Goal: Transaction & Acquisition: Book appointment/travel/reservation

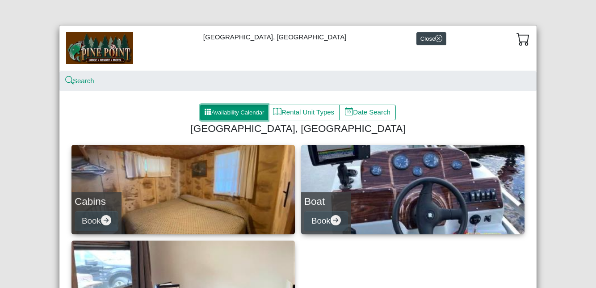
click at [239, 109] on button "Availability Calendar" at bounding box center [234, 113] width 68 height 16
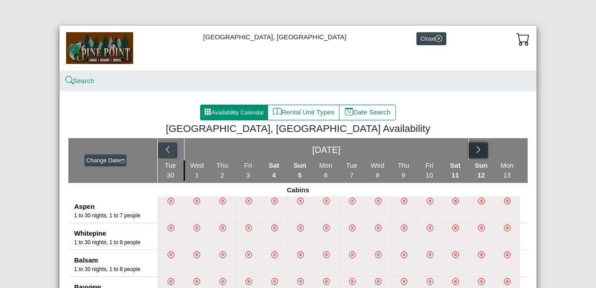
click at [481, 148] on icon "chevron right" at bounding box center [478, 149] width 8 height 8
click at [510, 150] on icon "chevron right" at bounding box center [512, 149] width 8 height 8
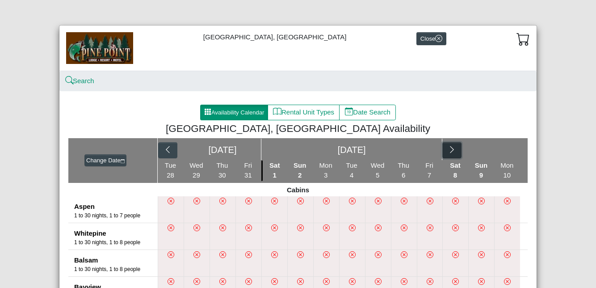
click at [459, 148] on button "button" at bounding box center [451, 150] width 19 height 16
click at [514, 147] on icon "chevron right" at bounding box center [512, 149] width 8 height 8
click at [456, 147] on button "button" at bounding box center [451, 150] width 19 height 16
click at [512, 152] on icon "chevron right" at bounding box center [512, 149] width 8 height 8
click at [459, 147] on button "button" at bounding box center [451, 150] width 19 height 16
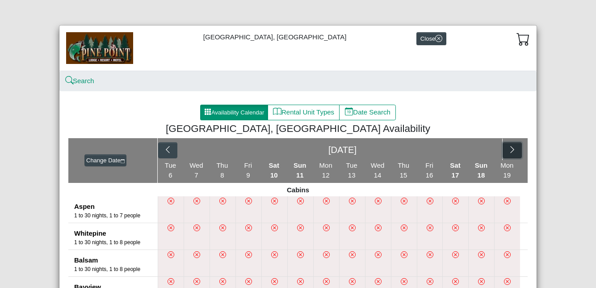
click at [504, 150] on button "button" at bounding box center [512, 150] width 19 height 16
click at [103, 157] on button "Change Date" at bounding box center [105, 160] width 42 height 13
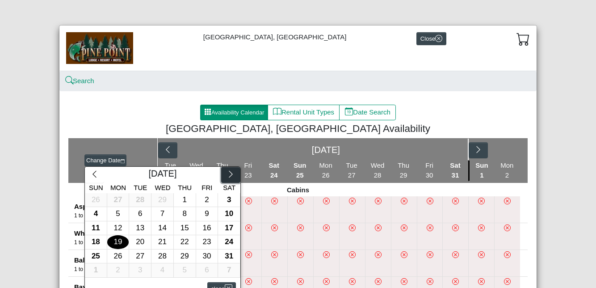
click at [229, 174] on icon "chevron right" at bounding box center [231, 174] width 8 height 8
click at [229, 170] on icon "chevron right" at bounding box center [231, 174] width 8 height 8
click at [223, 171] on button "button" at bounding box center [230, 175] width 19 height 16
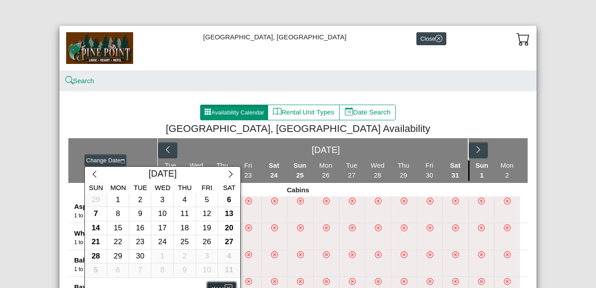
click at [216, 285] on button "close" at bounding box center [221, 288] width 29 height 13
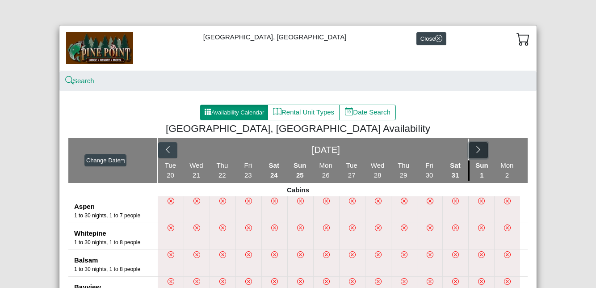
click at [469, 152] on button "button" at bounding box center [478, 150] width 19 height 16
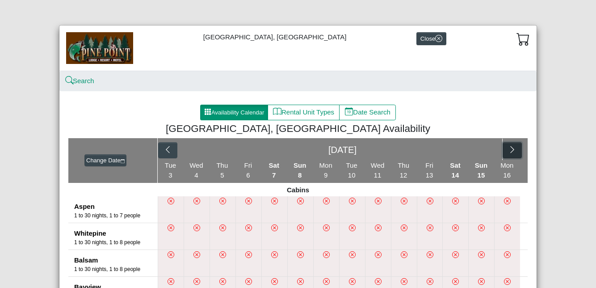
click at [513, 145] on icon "chevron right" at bounding box center [512, 149] width 8 height 8
click at [479, 149] on icon "chevron right" at bounding box center [478, 149] width 4 height 7
click at [513, 148] on icon "chevron right" at bounding box center [512, 149] width 8 height 8
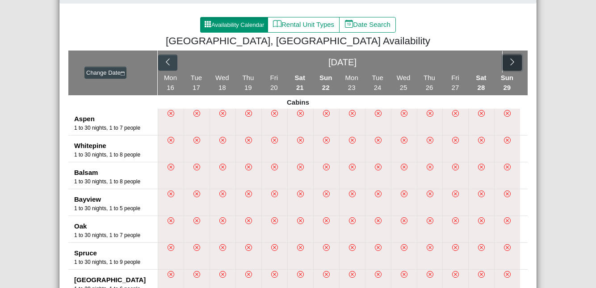
scroll to position [77, 0]
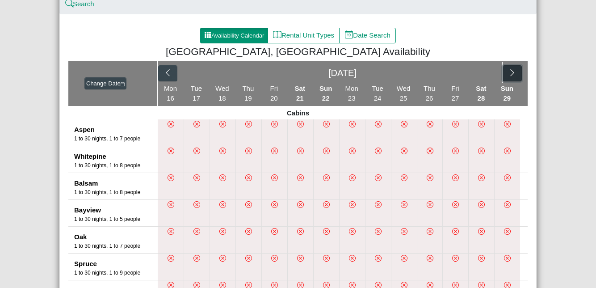
click at [509, 72] on icon "chevron right" at bounding box center [512, 72] width 8 height 8
click at [460, 67] on button "button" at bounding box center [451, 73] width 19 height 16
click at [511, 71] on icon "chevron right" at bounding box center [512, 72] width 8 height 8
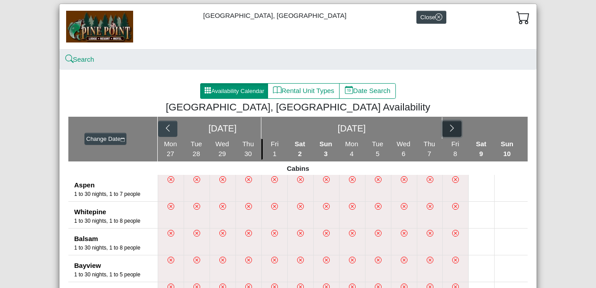
scroll to position [21, 0]
click at [451, 122] on button "button" at bounding box center [451, 129] width 19 height 16
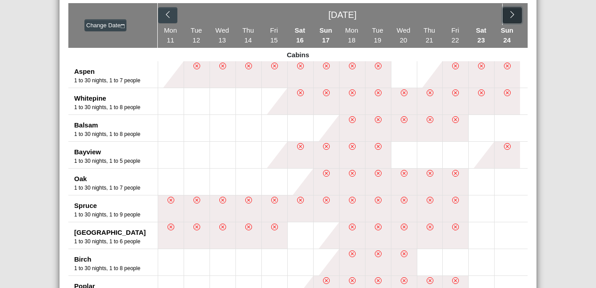
scroll to position [118, 0]
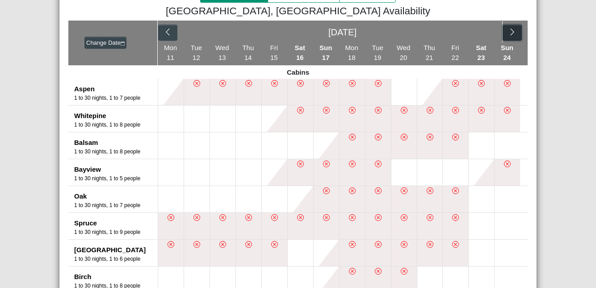
click at [515, 28] on icon "chevron right" at bounding box center [512, 32] width 8 height 8
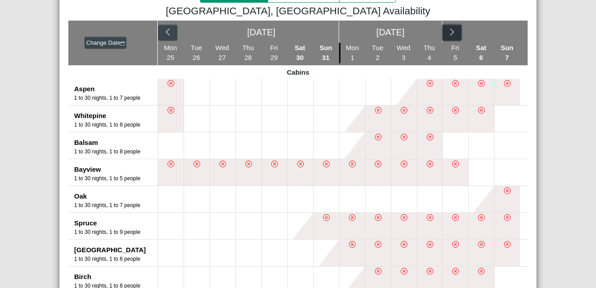
click at [460, 28] on button "button" at bounding box center [451, 33] width 19 height 16
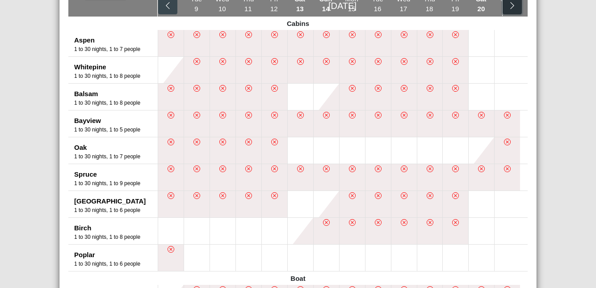
scroll to position [165, 0]
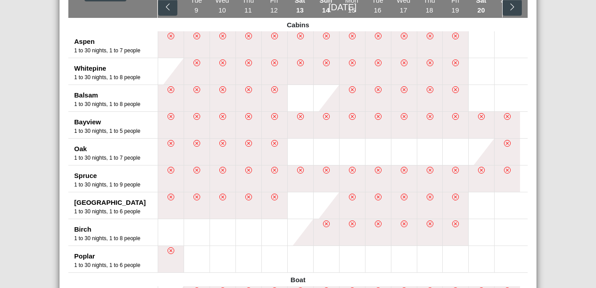
click at [481, 231] on button at bounding box center [481, 232] width 25 height 26
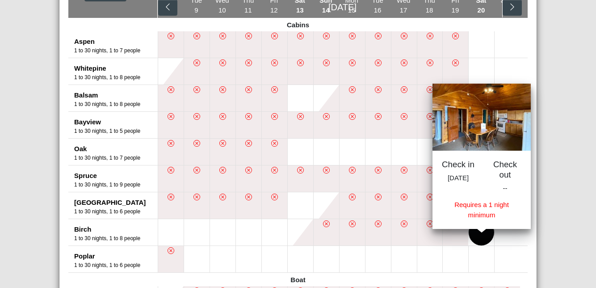
click at [509, 173] on li at bounding box center [507, 178] width 26 height 26
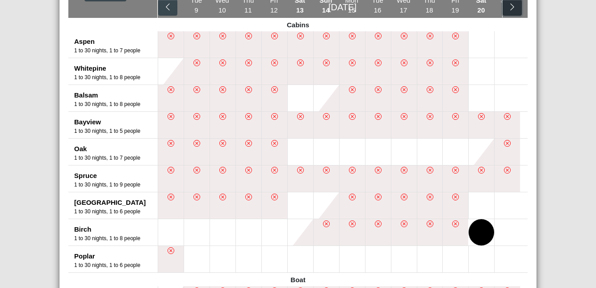
click at [517, 10] on button "button" at bounding box center [512, 8] width 19 height 16
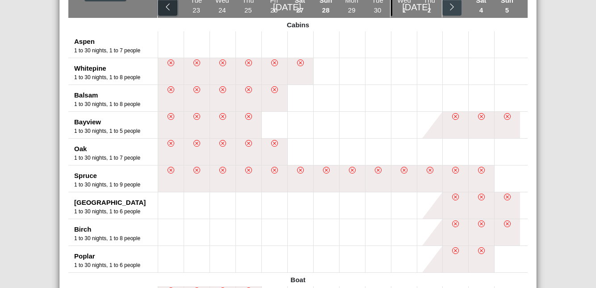
click at [167, 5] on icon "chevron left" at bounding box center [168, 7] width 8 height 8
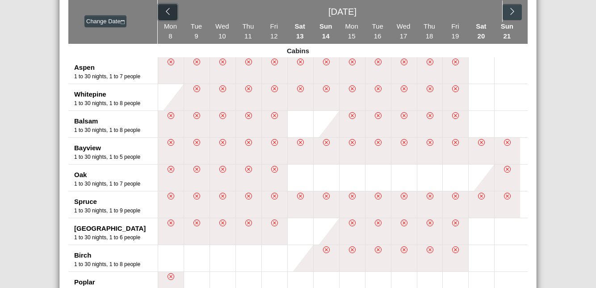
scroll to position [139, 0]
click at [294, 181] on button at bounding box center [300, 177] width 25 height 26
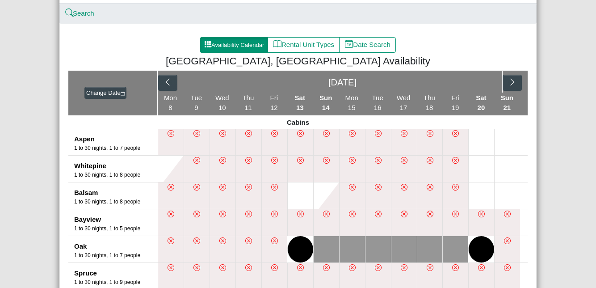
scroll to position [73, 0]
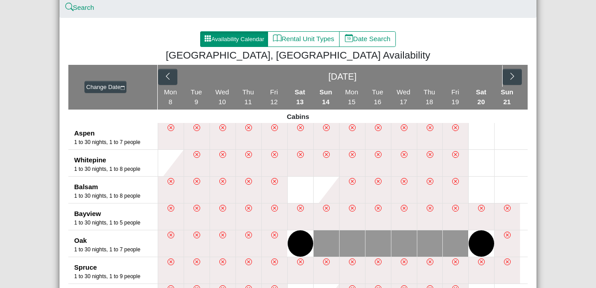
click at [492, 244] on button at bounding box center [481, 243] width 25 height 26
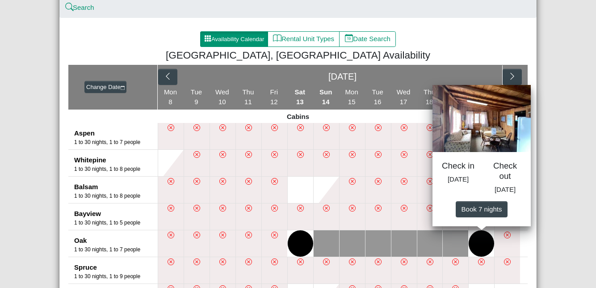
click at [309, 245] on button at bounding box center [300, 243] width 25 height 26
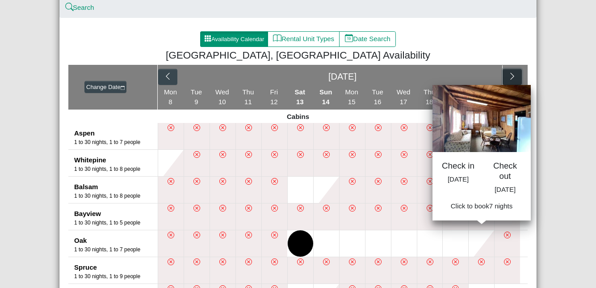
click at [519, 69] on button "button" at bounding box center [512, 77] width 19 height 16
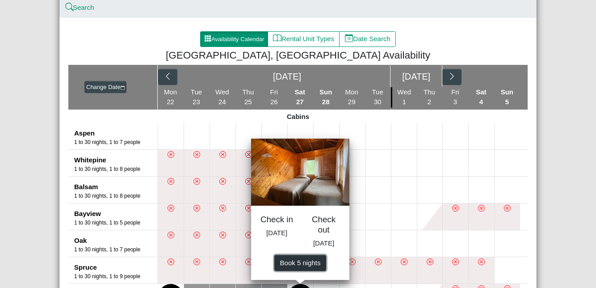
click at [306, 266] on span "Book 5 night s" at bounding box center [300, 262] width 41 height 8
select select "*"
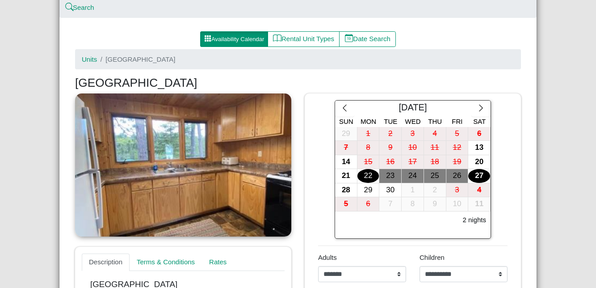
click at [485, 162] on div "20" at bounding box center [479, 162] width 22 height 14
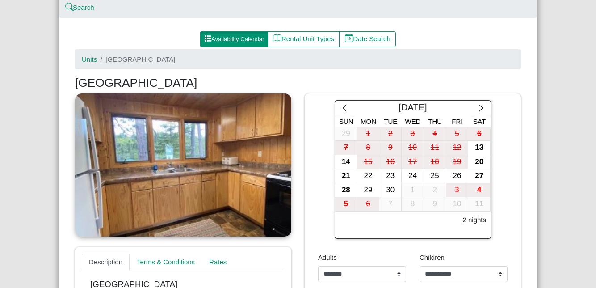
click at [484, 175] on div "27" at bounding box center [479, 176] width 22 height 14
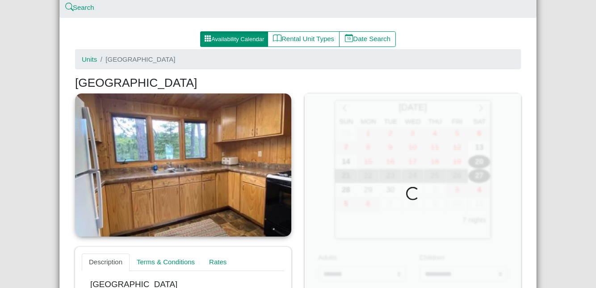
click at [488, 162] on div at bounding box center [413, 194] width 216 height 202
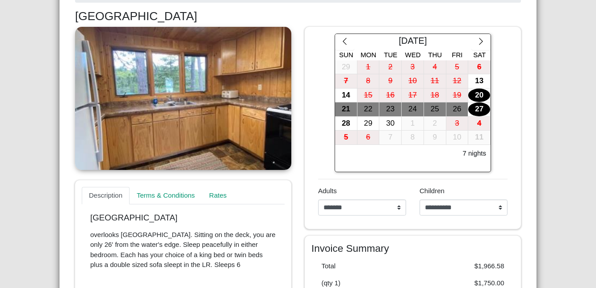
scroll to position [139, 0]
click at [252, 101] on link at bounding box center [183, 98] width 216 height 143
click at [232, 93] on link at bounding box center [183, 98] width 216 height 143
click at [234, 82] on link at bounding box center [183, 98] width 216 height 143
click at [229, 99] on link at bounding box center [183, 98] width 216 height 143
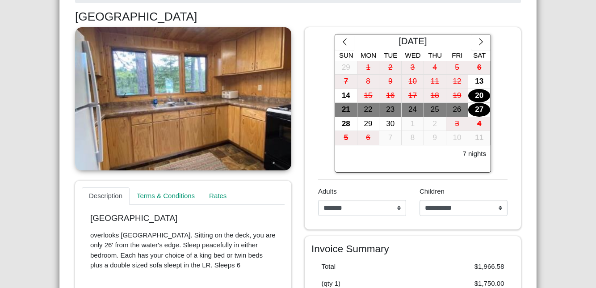
click at [227, 90] on link at bounding box center [183, 98] width 216 height 143
click at [237, 94] on link at bounding box center [183, 98] width 216 height 143
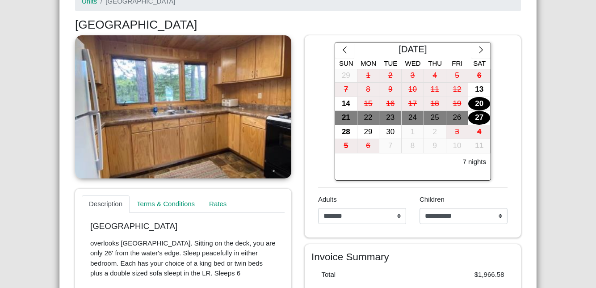
scroll to position [0, 0]
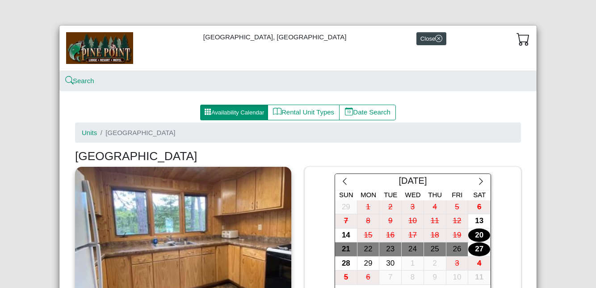
click at [124, 129] on span "[GEOGRAPHIC_DATA]" at bounding box center [140, 133] width 70 height 8
click at [125, 129] on span "[GEOGRAPHIC_DATA]" at bounding box center [140, 133] width 70 height 8
click at [125, 128] on li "[GEOGRAPHIC_DATA]" at bounding box center [136, 133] width 78 height 10
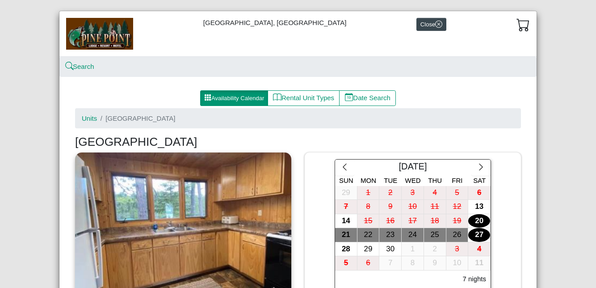
scroll to position [15, 0]
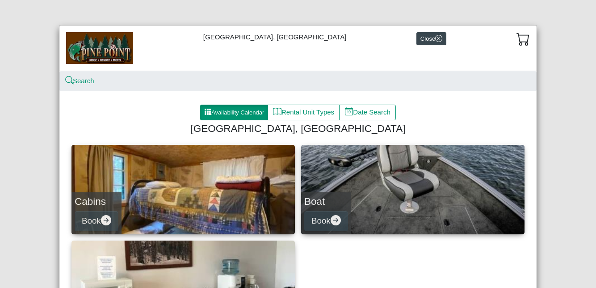
click at [188, 202] on link "Cabins Book" at bounding box center [183, 189] width 223 height 89
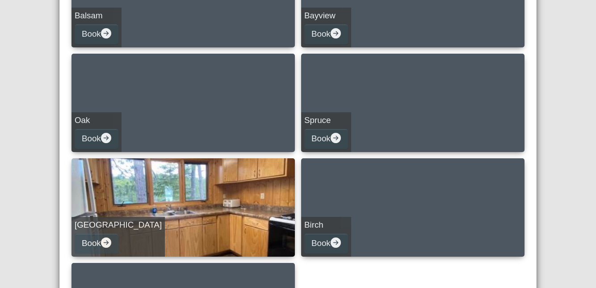
scroll to position [397, 0]
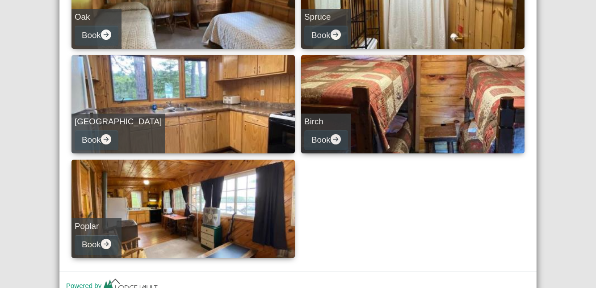
click at [120, 106] on link "Norway Book" at bounding box center [183, 104] width 223 height 98
select select "*"
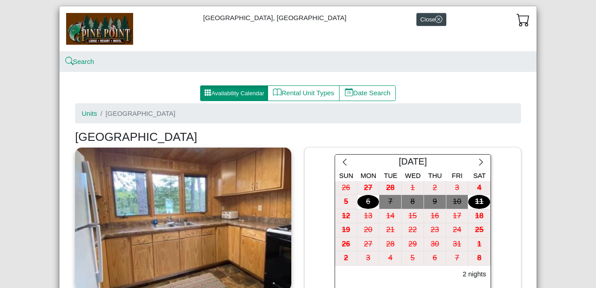
scroll to position [23, 0]
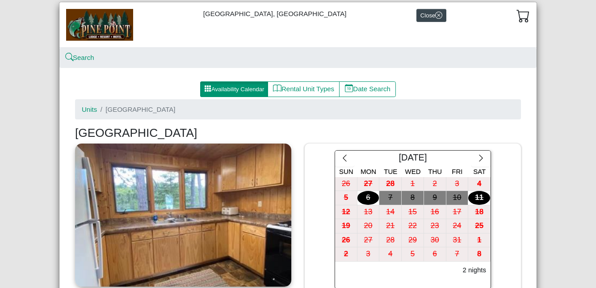
click at [204, 216] on link at bounding box center [183, 214] width 216 height 143
click at [203, 217] on link at bounding box center [183, 214] width 216 height 143
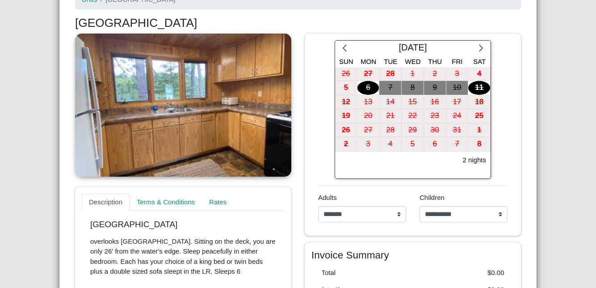
scroll to position [139, 0]
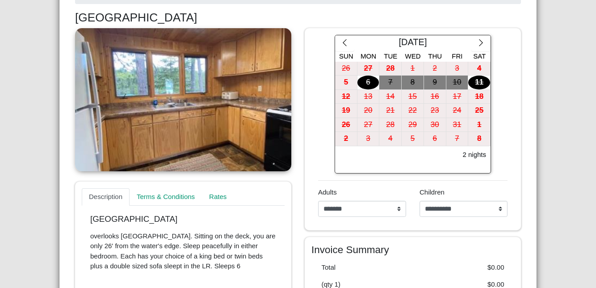
click at [206, 234] on p "overlooks [GEOGRAPHIC_DATA]. Sitting on the deck, you are only 26' from the wat…" at bounding box center [183, 251] width 186 height 40
click at [219, 232] on p "overlooks [GEOGRAPHIC_DATA]. Sitting on the deck, you are only 26' from the wat…" at bounding box center [183, 251] width 186 height 40
click at [224, 193] on link "Rates" at bounding box center [218, 197] width 32 height 18
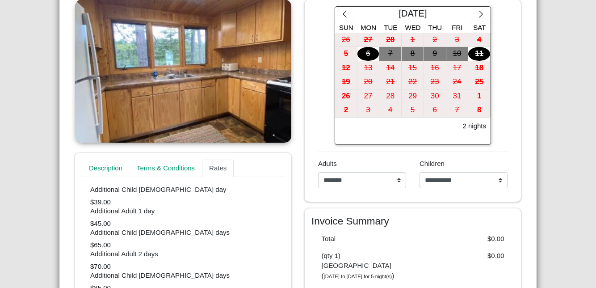
scroll to position [166, 0]
